Goal: Navigation & Orientation: Go to known website

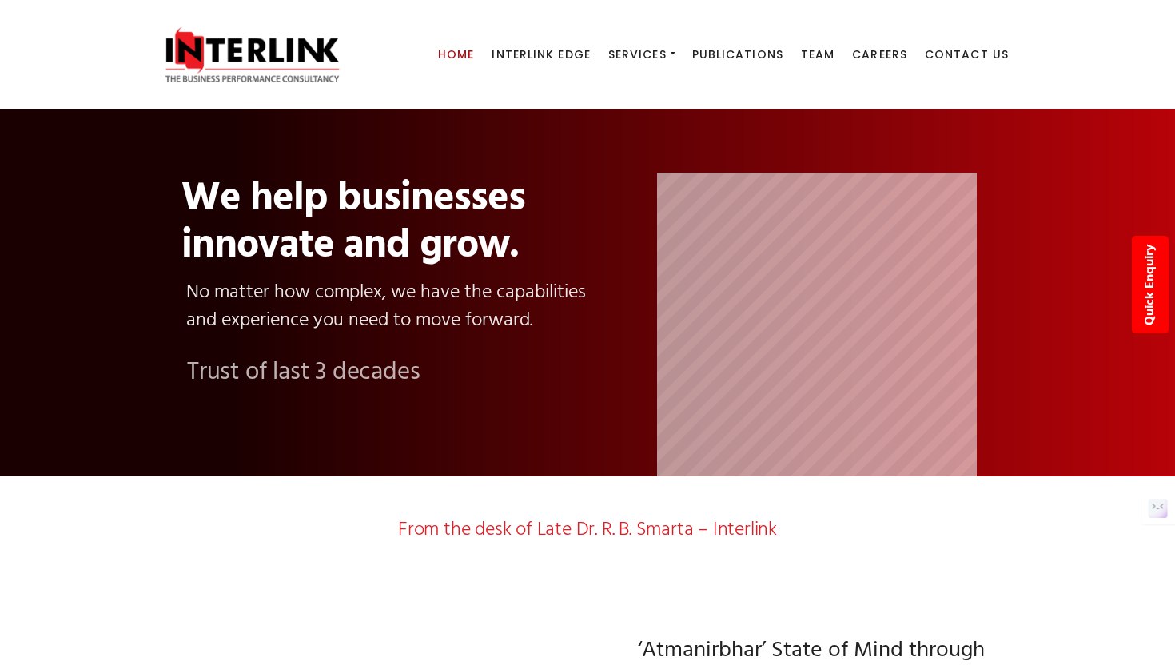
click at [290, 44] on img at bounding box center [252, 55] width 201 height 58
click at [290, 42] on img at bounding box center [252, 55] width 201 height 58
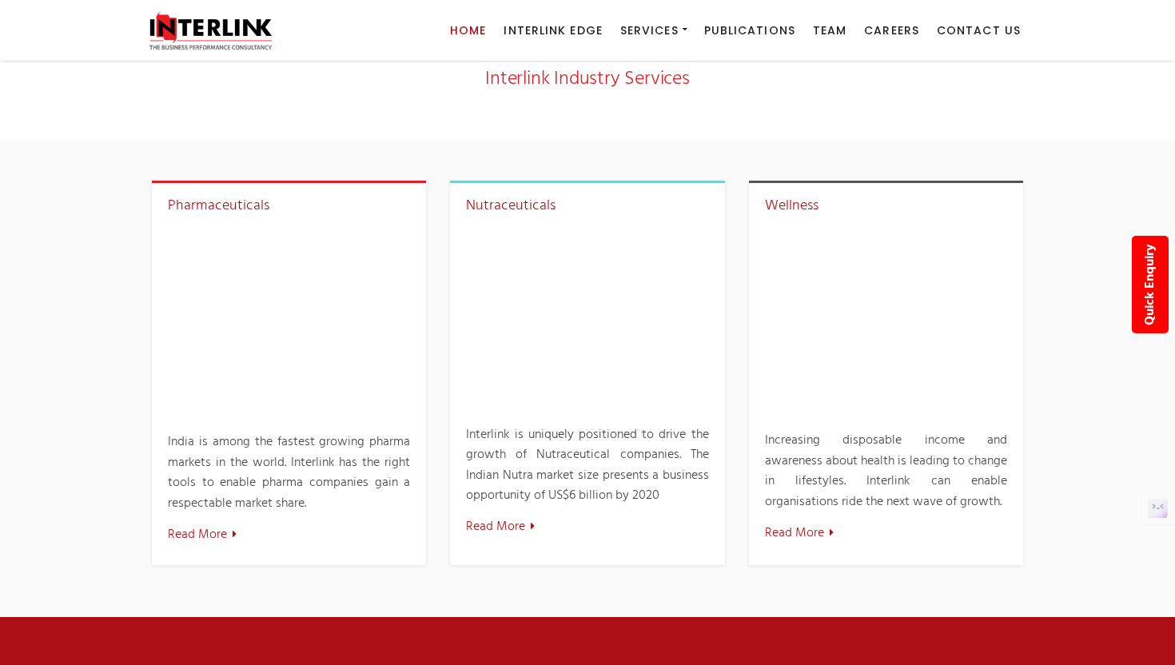
scroll to position [1188, 0]
